Goal: Information Seeking & Learning: Learn about a topic

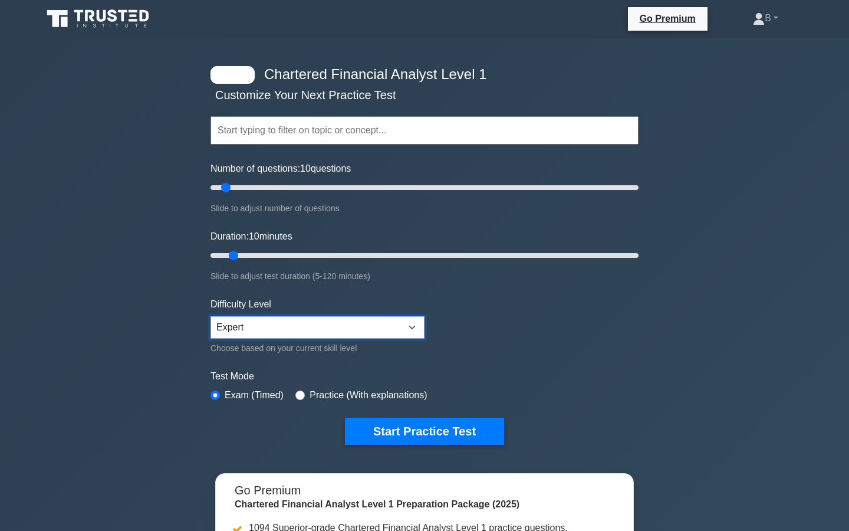
select select "intermediate"
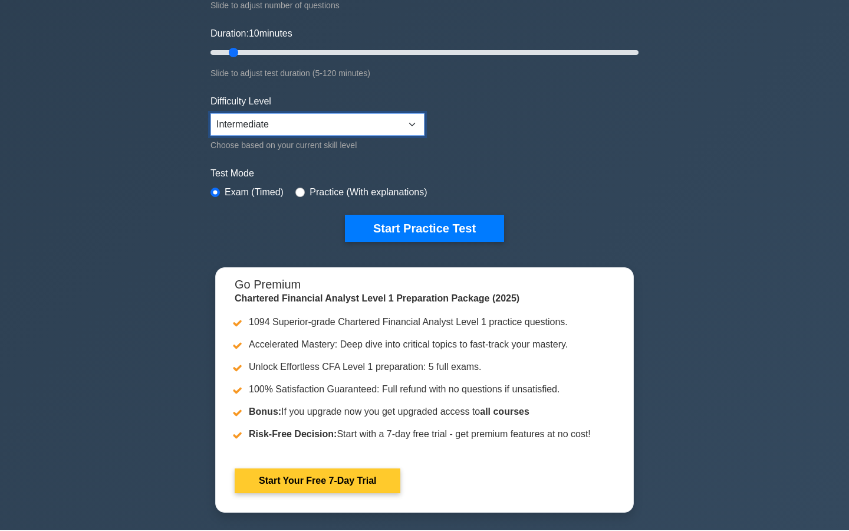
scroll to position [195, 0]
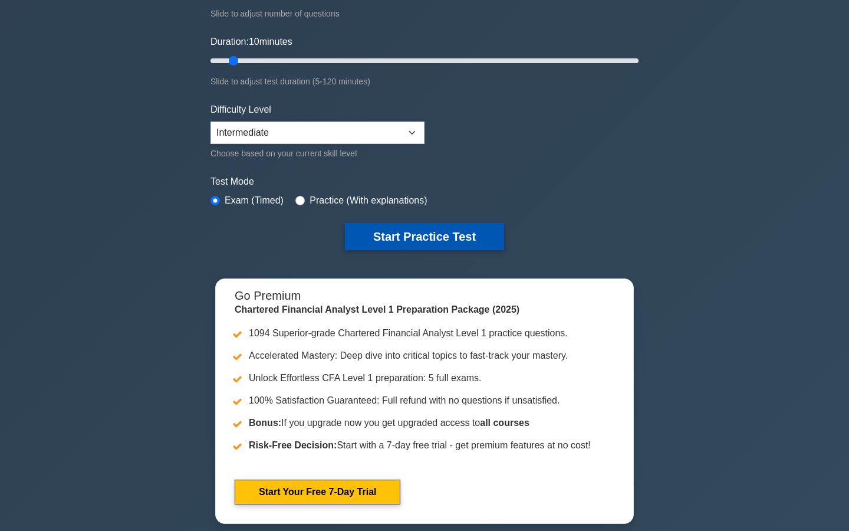
click at [418, 237] on button "Start Practice Test" at bounding box center [424, 236] width 159 height 27
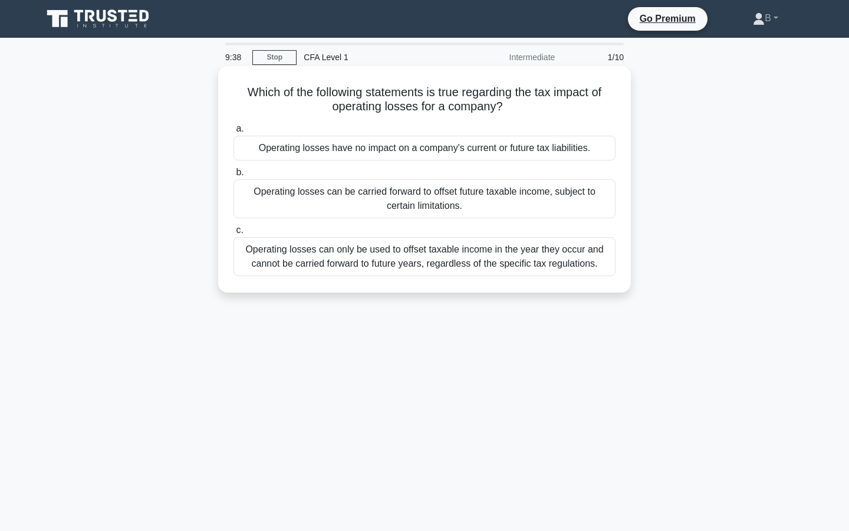
click at [388, 201] on div "Operating losses can be carried forward to offset future taxable income, subjec…" at bounding box center [424, 198] width 382 height 39
click at [233, 176] on input "b. Operating losses can be carried forward to offset future taxable income, sub…" at bounding box center [233, 173] width 0 height 8
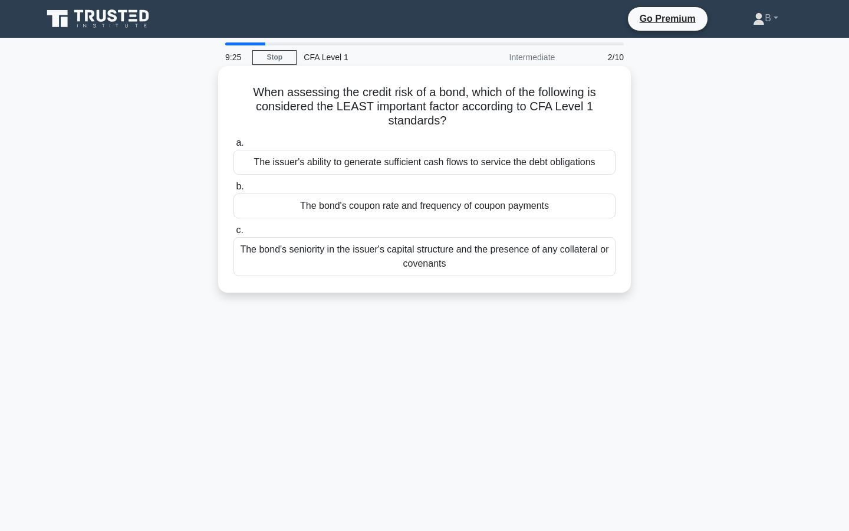
click at [399, 209] on div "The bond's coupon rate and frequency of coupon payments" at bounding box center [424, 205] width 382 height 25
click at [233, 190] on input "b. The bond's coupon rate and frequency of coupon payments" at bounding box center [233, 187] width 0 height 8
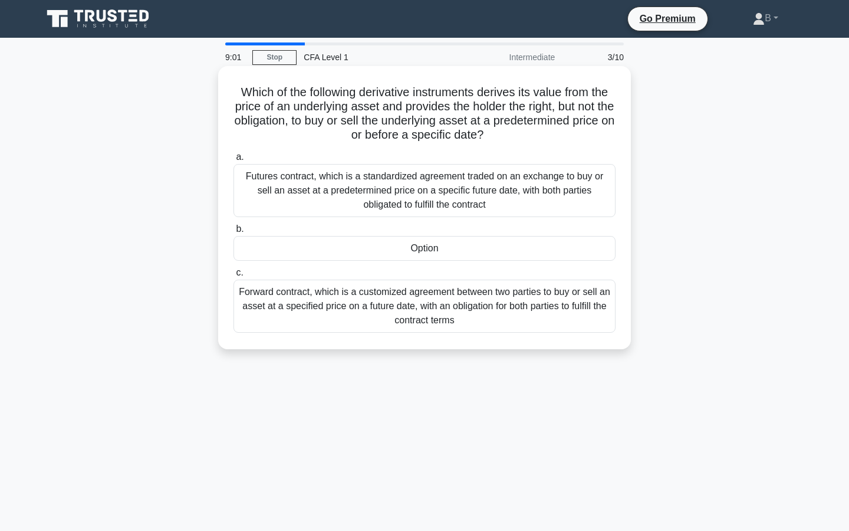
click at [433, 244] on div "Option" at bounding box center [424, 248] width 382 height 25
click at [233, 233] on input "b. Option" at bounding box center [233, 229] width 0 height 8
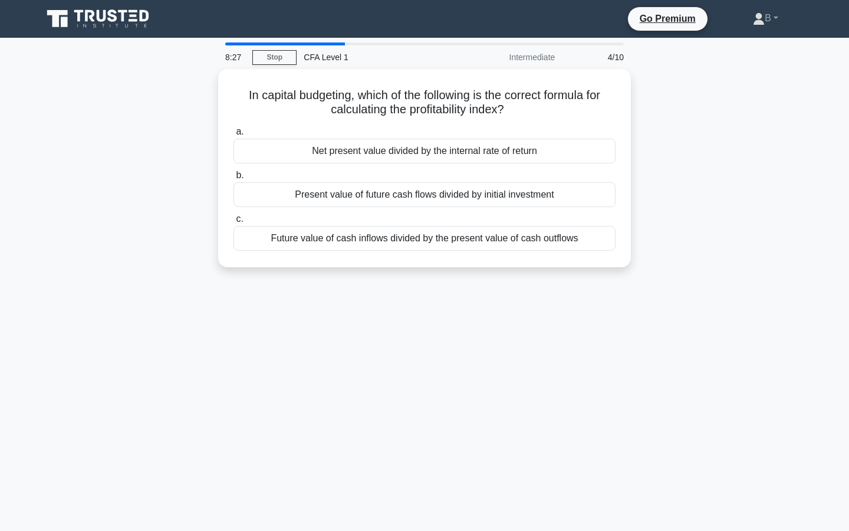
click at [433, 244] on div "Future value of cash inflows divided by the present value of cash outflows" at bounding box center [424, 238] width 382 height 25
click at [233, 223] on input "c. Future value of cash inflows divided by the present value of cash outflows" at bounding box center [233, 219] width 0 height 8
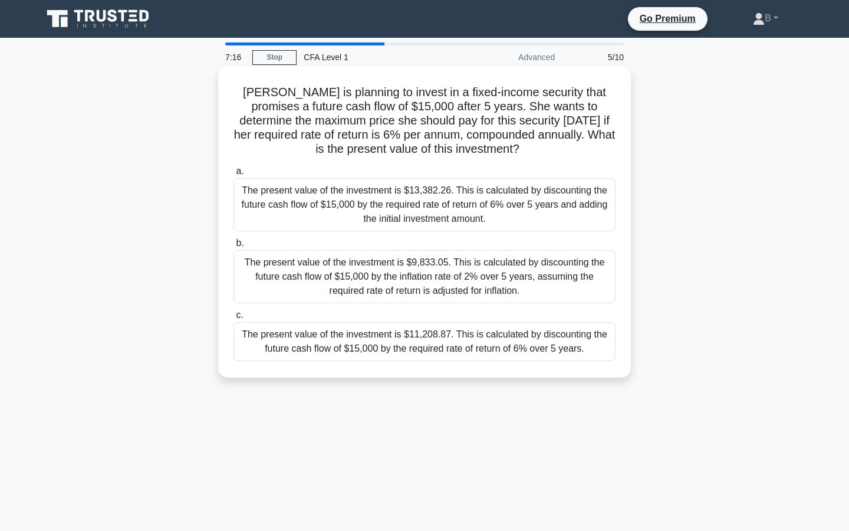
click at [394, 340] on div "The present value of the investment is $11,208.87. This is calculated by discou…" at bounding box center [424, 341] width 382 height 39
click at [233, 319] on input "c. The present value of the investment is $11,208.87. This is calculated by dis…" at bounding box center [233, 315] width 0 height 8
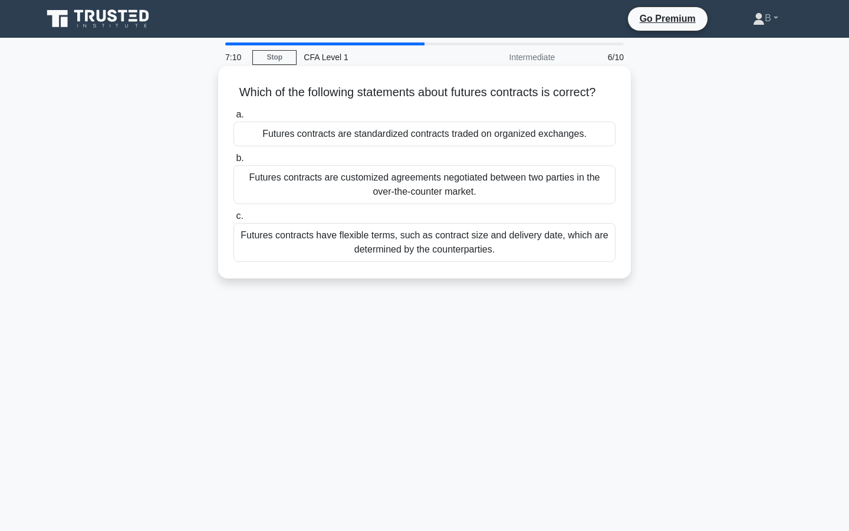
click at [411, 132] on div "Futures contracts are standardized contracts traded on organized exchanges." at bounding box center [424, 133] width 382 height 25
click at [233, 118] on input "a. Futures contracts are standardized contracts traded on organized exchanges." at bounding box center [233, 115] width 0 height 8
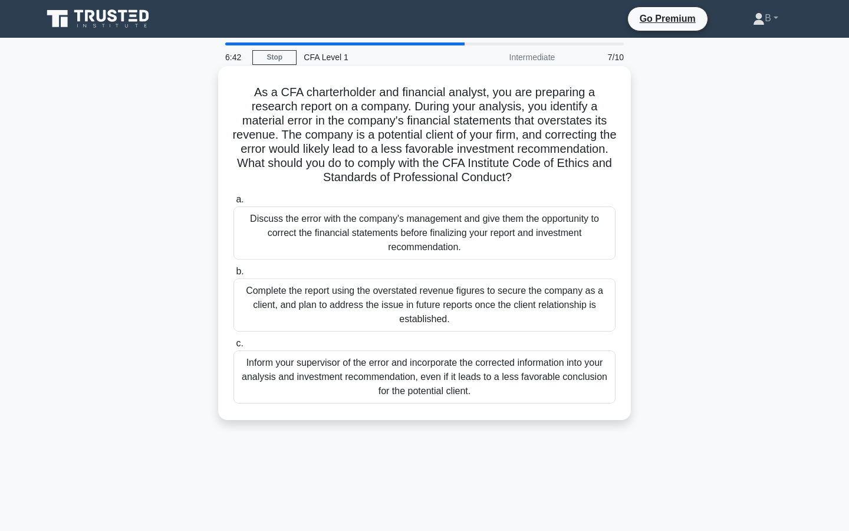
click at [427, 233] on div "Discuss the error with the company's management and give them the opportunity t…" at bounding box center [424, 232] width 382 height 53
click at [233, 203] on input "a. Discuss the error with the company's management and give them the opportunit…" at bounding box center [233, 200] width 0 height 8
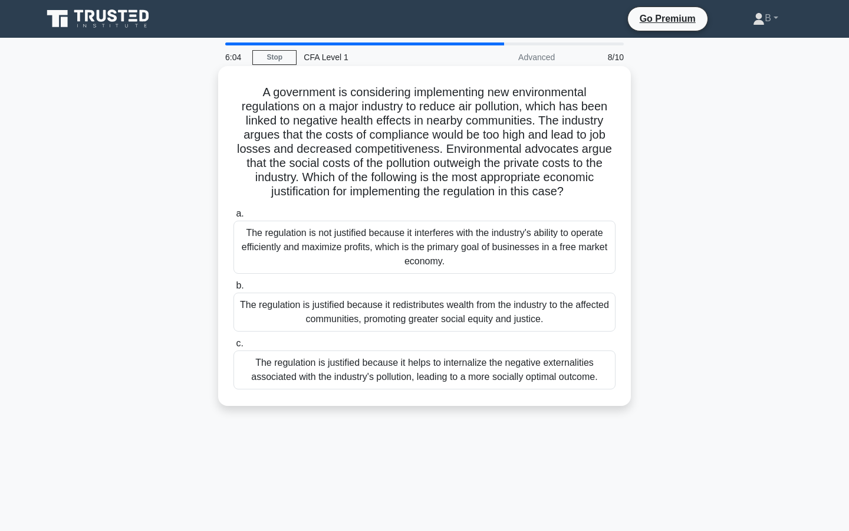
click at [420, 371] on div "The regulation is justified because it helps to internalize the negative extern…" at bounding box center [424, 369] width 382 height 39
click at [233, 347] on input "c. The regulation is justified because it helps to internalize the negative ext…" at bounding box center [233, 344] width 0 height 8
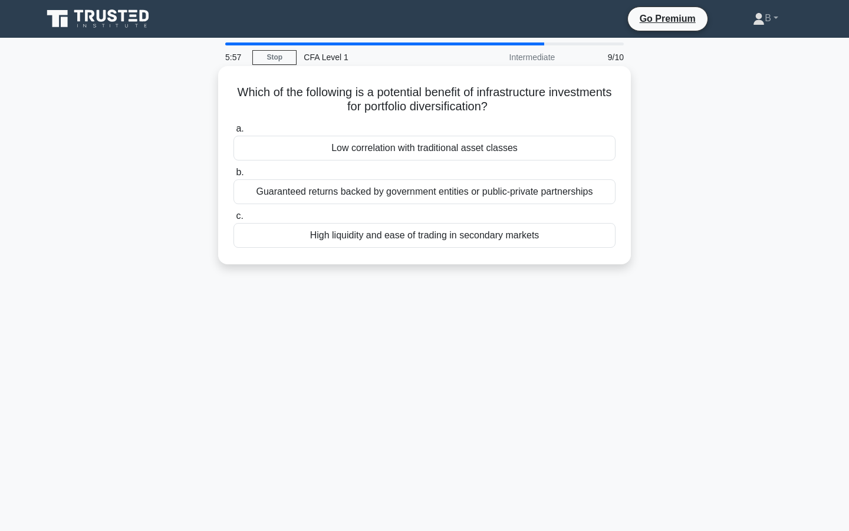
click at [457, 148] on div "Low correlation with traditional asset classes" at bounding box center [424, 148] width 382 height 25
click at [233, 133] on input "a. Low correlation with traditional asset classes" at bounding box center [233, 129] width 0 height 8
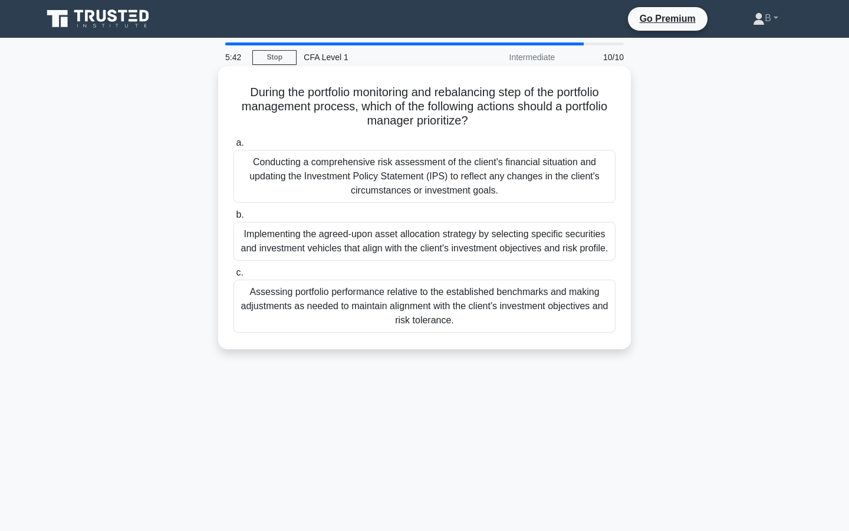
click at [437, 310] on div "Assessing portfolio performance relative to the established benchmarks and maki…" at bounding box center [424, 305] width 382 height 53
click at [233, 276] on input "c. Assessing portfolio performance relative to the established benchmarks and m…" at bounding box center [233, 273] width 0 height 8
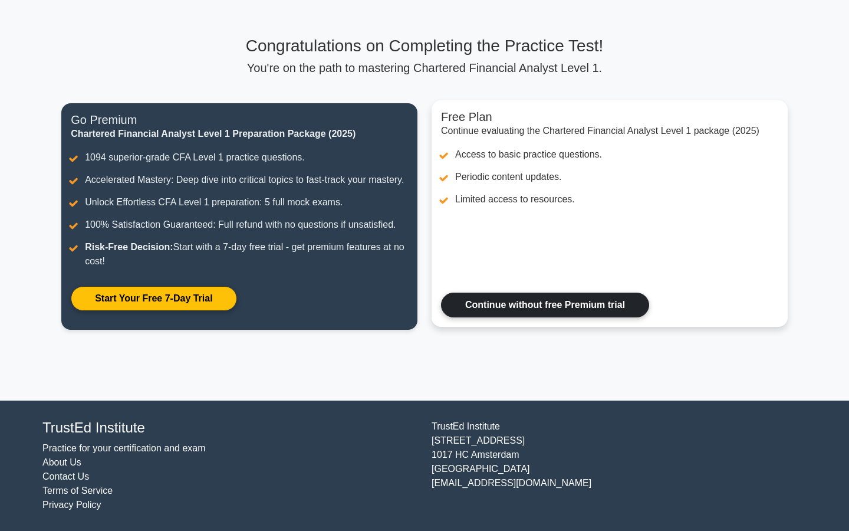
scroll to position [57, 0]
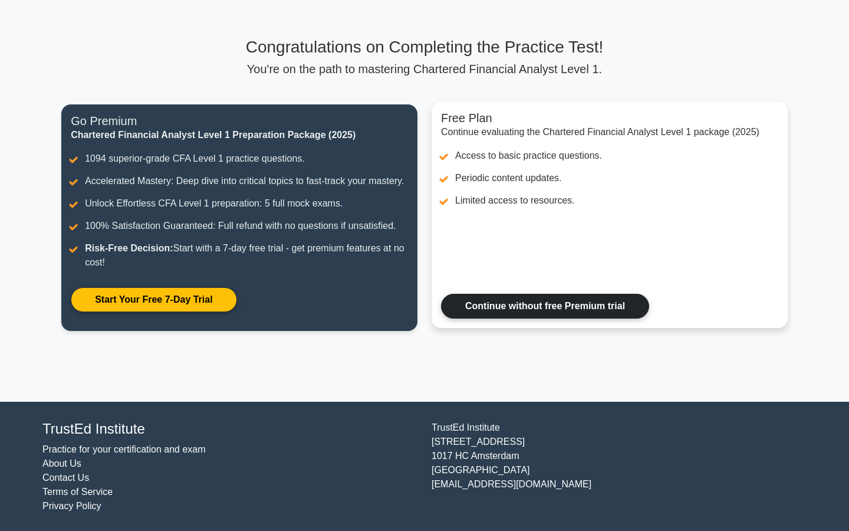
click at [499, 314] on link "Continue without free Premium trial" at bounding box center [545, 306] width 208 height 25
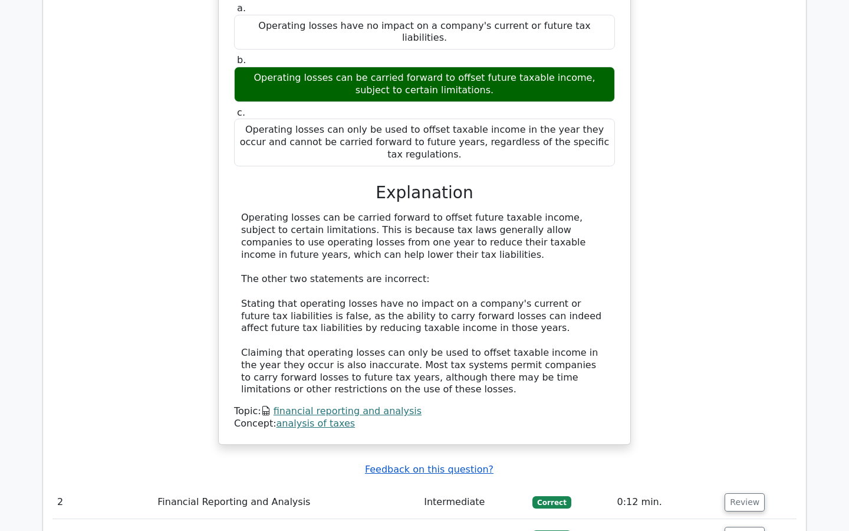
scroll to position [1299, 0]
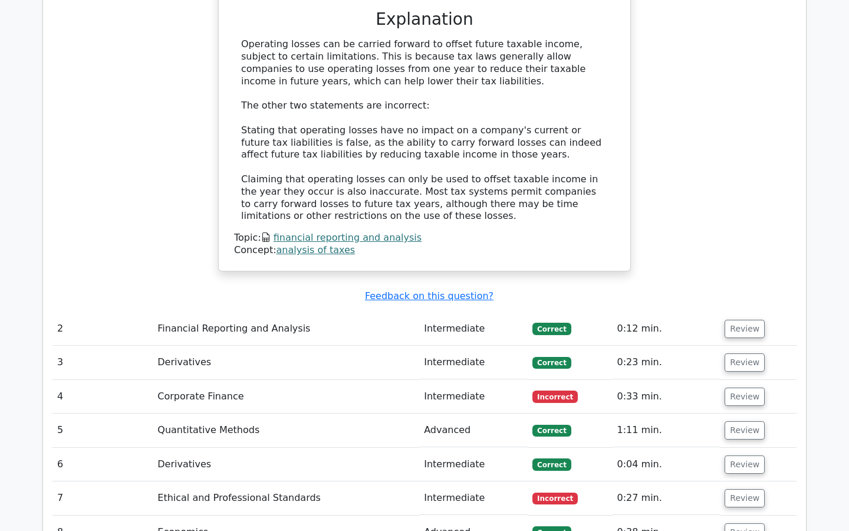
click at [268, 312] on td "Financial Reporting and Analysis" at bounding box center [286, 329] width 266 height 34
click at [742, 320] on button "Review" at bounding box center [745, 329] width 40 height 18
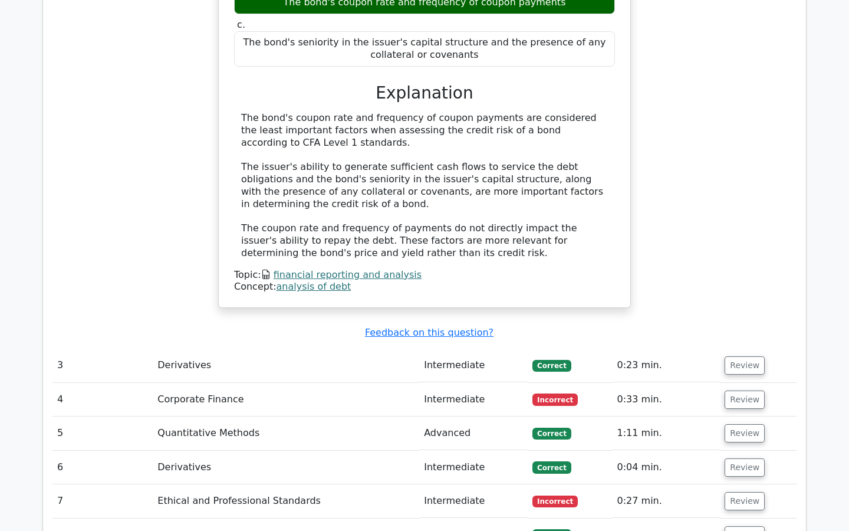
scroll to position [1800, 0]
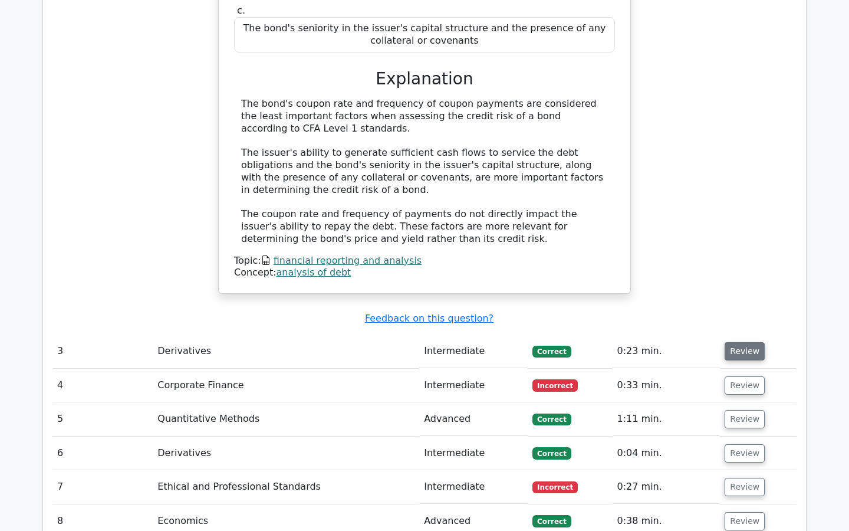
click at [742, 342] on button "Review" at bounding box center [745, 351] width 40 height 18
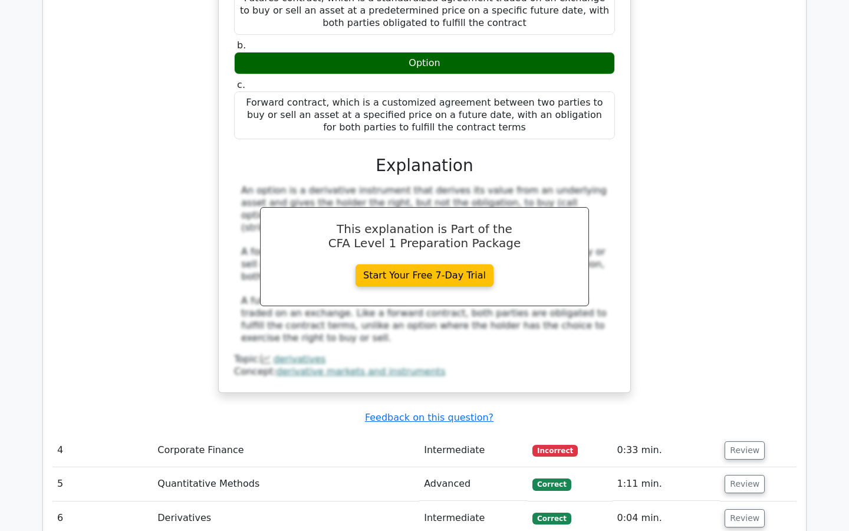
scroll to position [2294, 0]
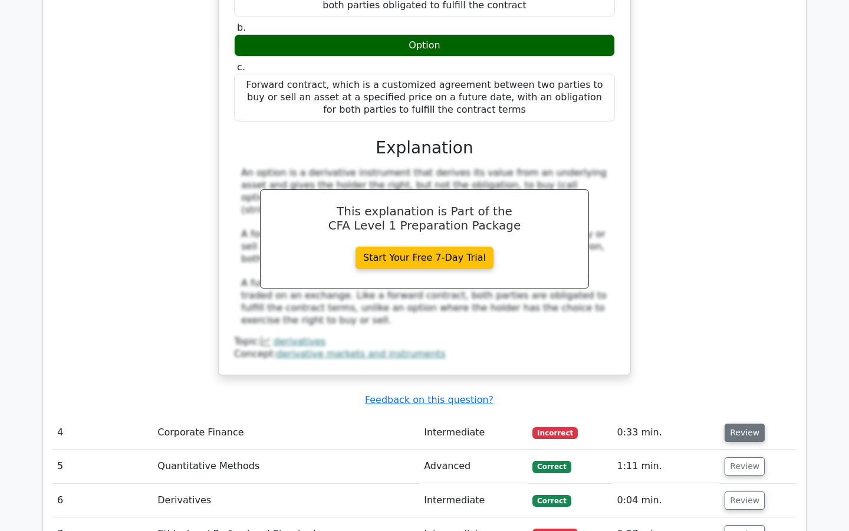
click at [743, 423] on button "Review" at bounding box center [745, 432] width 40 height 18
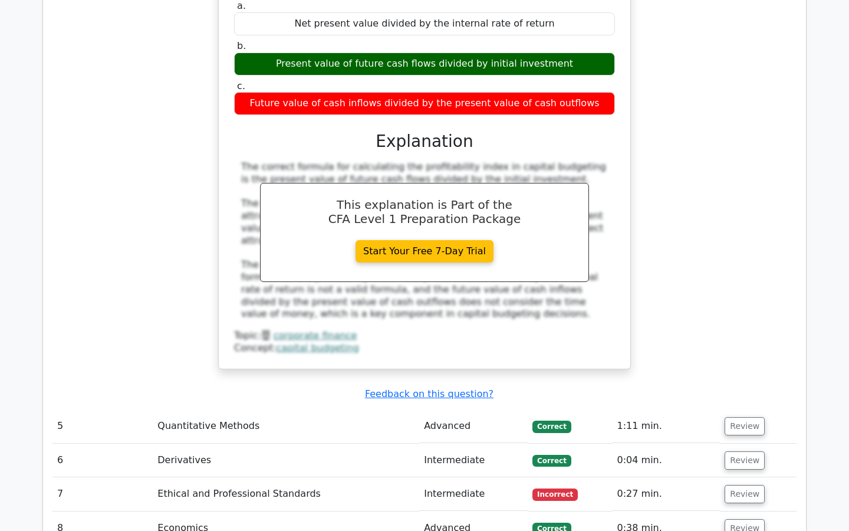
scroll to position [2845, 0]
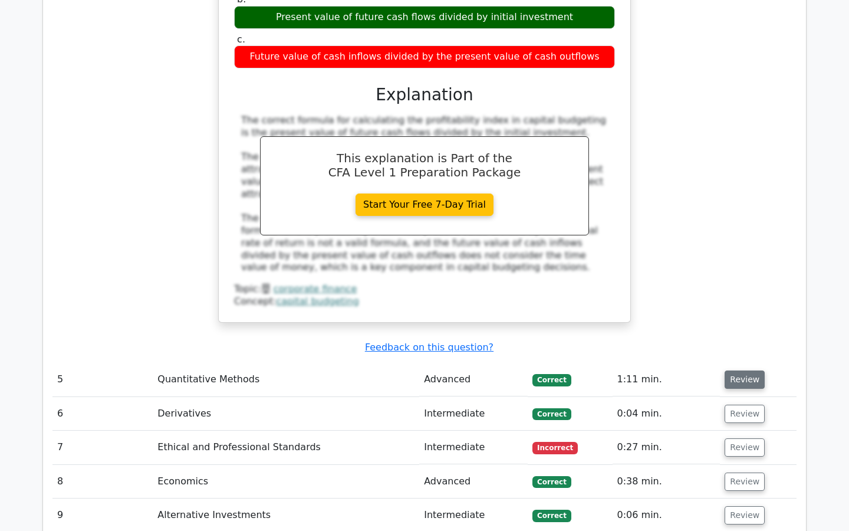
click at [740, 370] on button "Review" at bounding box center [745, 379] width 40 height 18
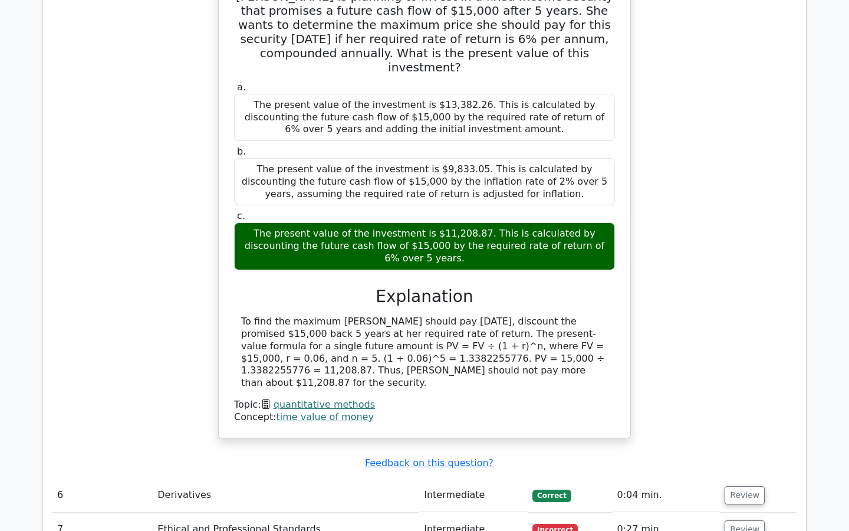
scroll to position [3282, 0]
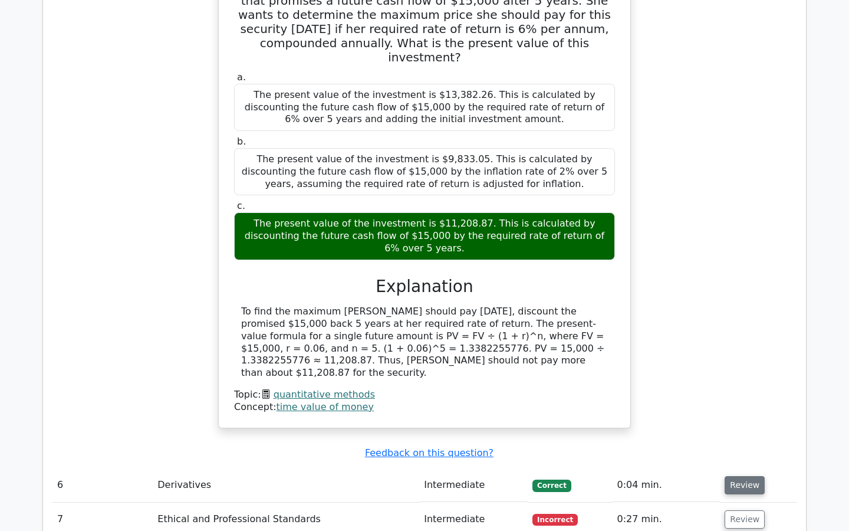
click at [746, 476] on button "Review" at bounding box center [745, 485] width 40 height 18
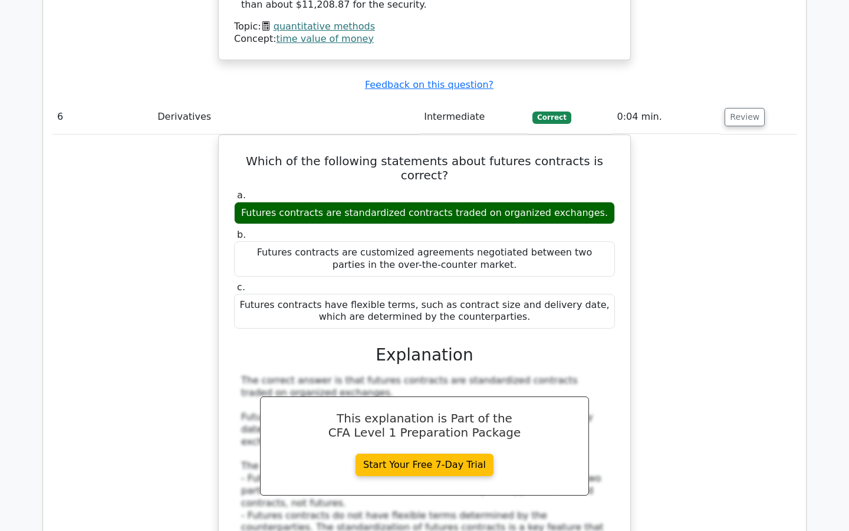
scroll to position [3699, 0]
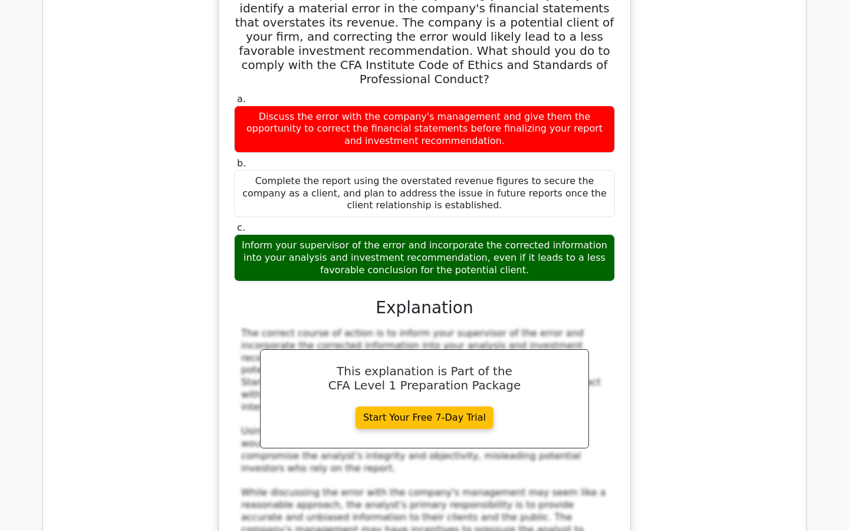
scroll to position [4367, 0]
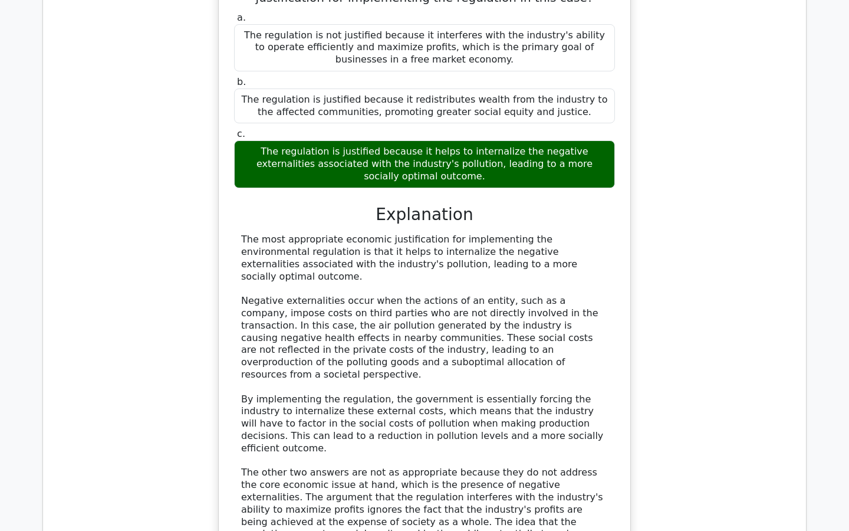
scroll to position [5205, 0]
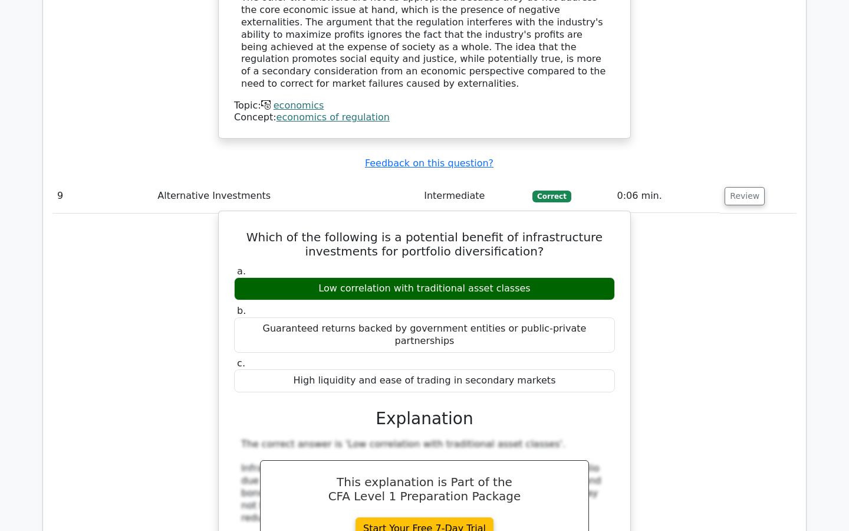
scroll to position [5705, 0]
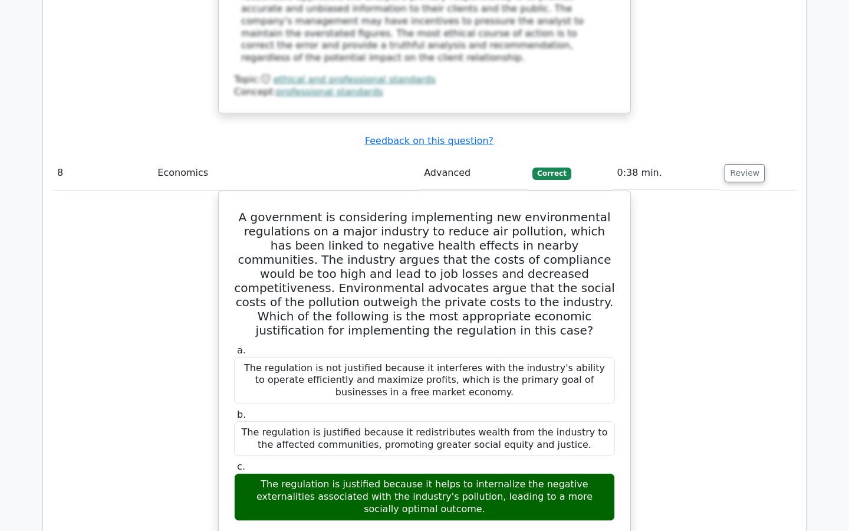
scroll to position [4637, 0]
